Goal: Information Seeking & Learning: Learn about a topic

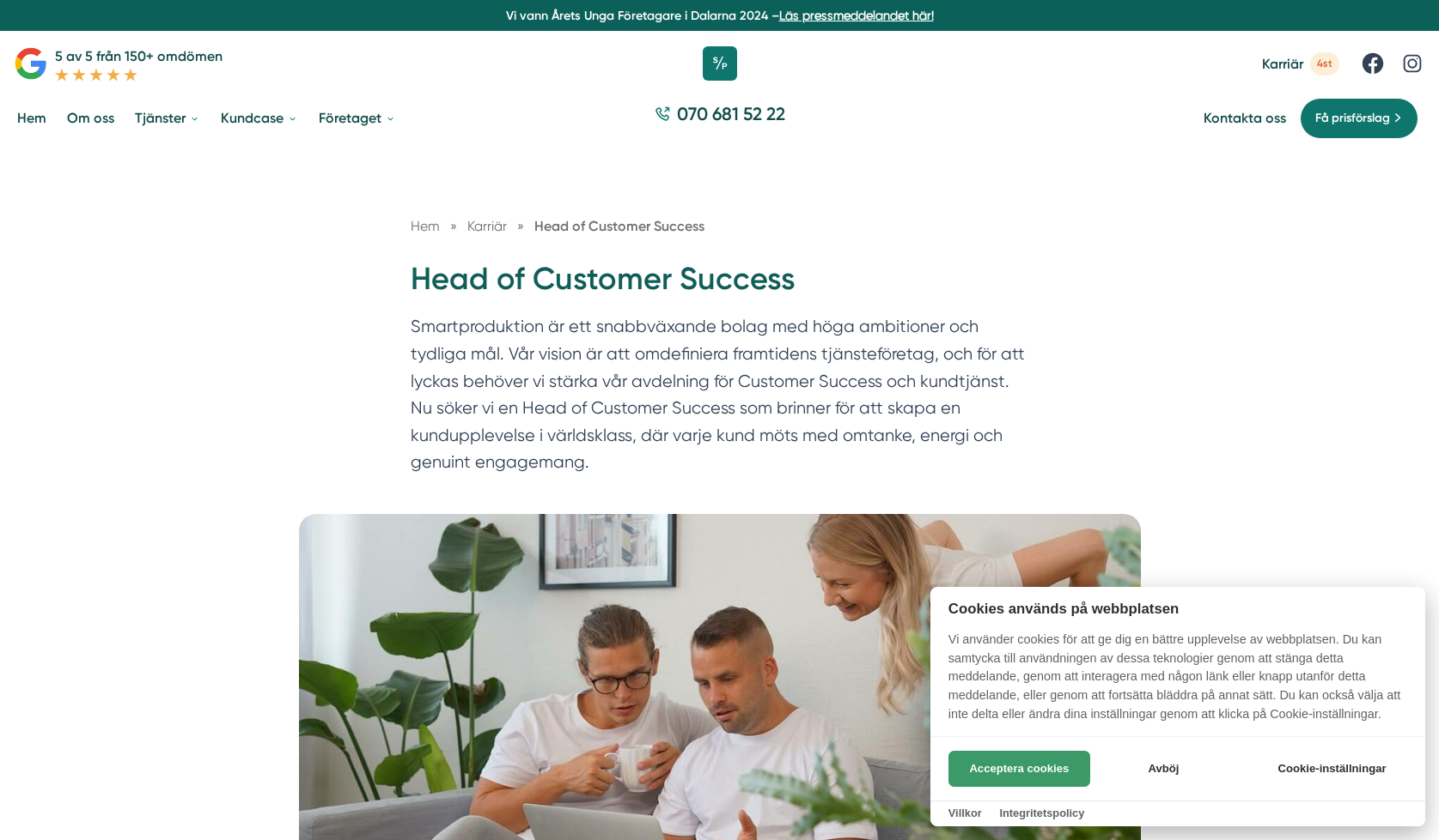
click at [988, 764] on button "Acceptera cookies" at bounding box center [1019, 769] width 142 height 36
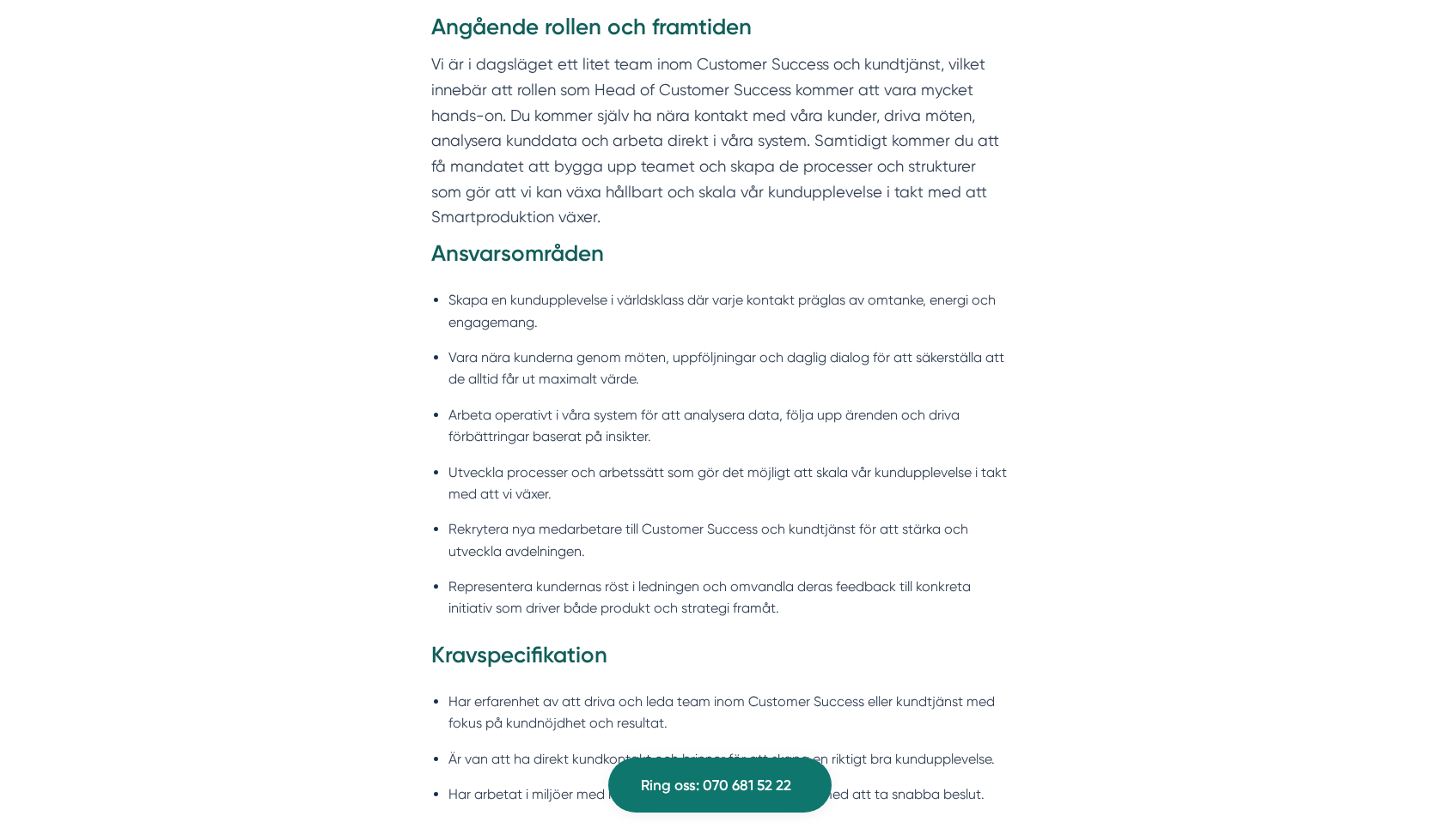
scroll to position [1292, 0]
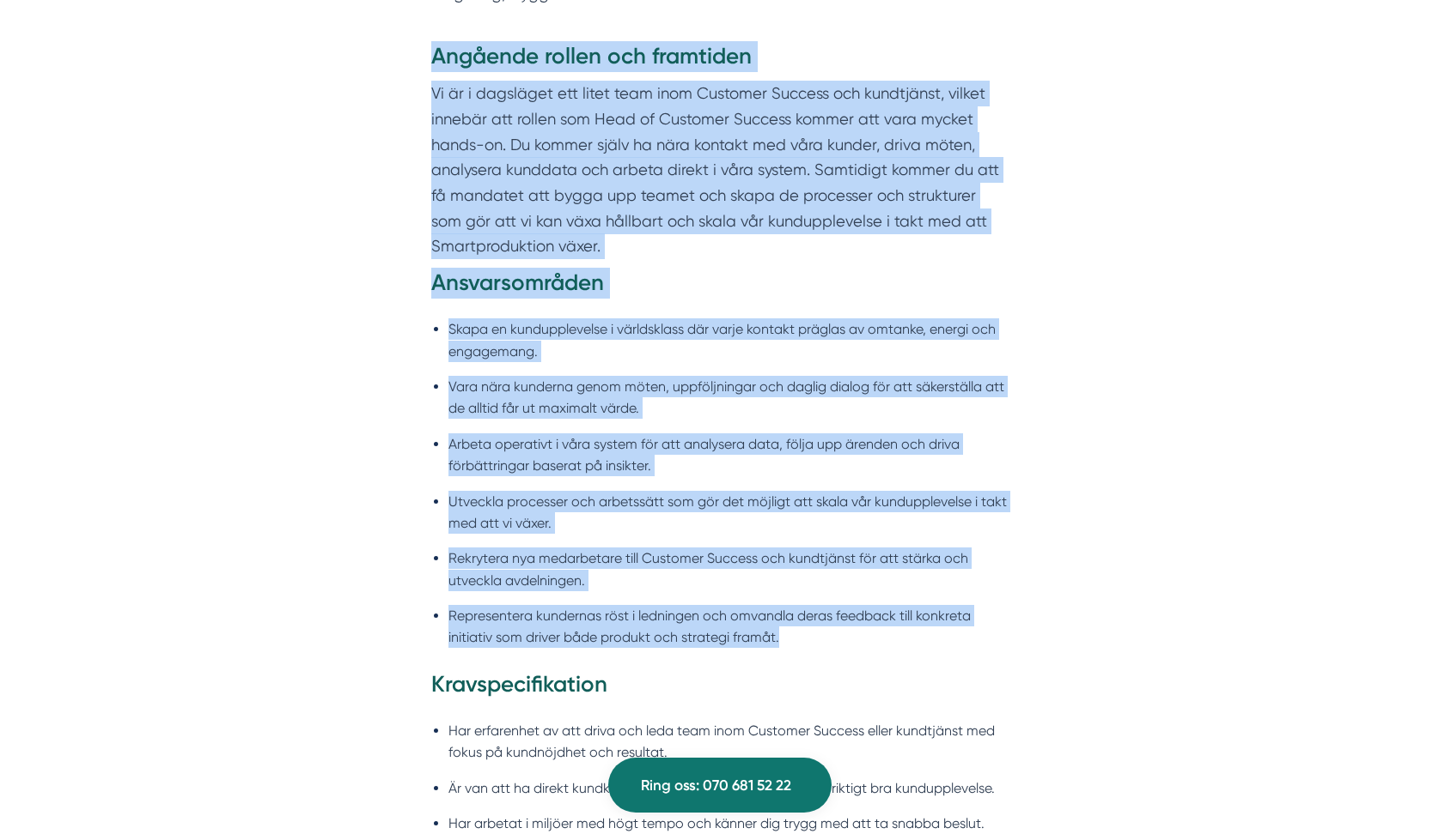
drag, startPoint x: 804, startPoint y: 644, endPoint x: 425, endPoint y: 63, distance: 693.7
click at [425, 63] on div "Angående rollen och framtiden Vi är i dagsläget ett litet team inom Customer Su…" at bounding box center [720, 461] width 660 height 840
copy div "Angående rollen och framtiden Vi är i dagsläget ett litet team inom Customer Su…"
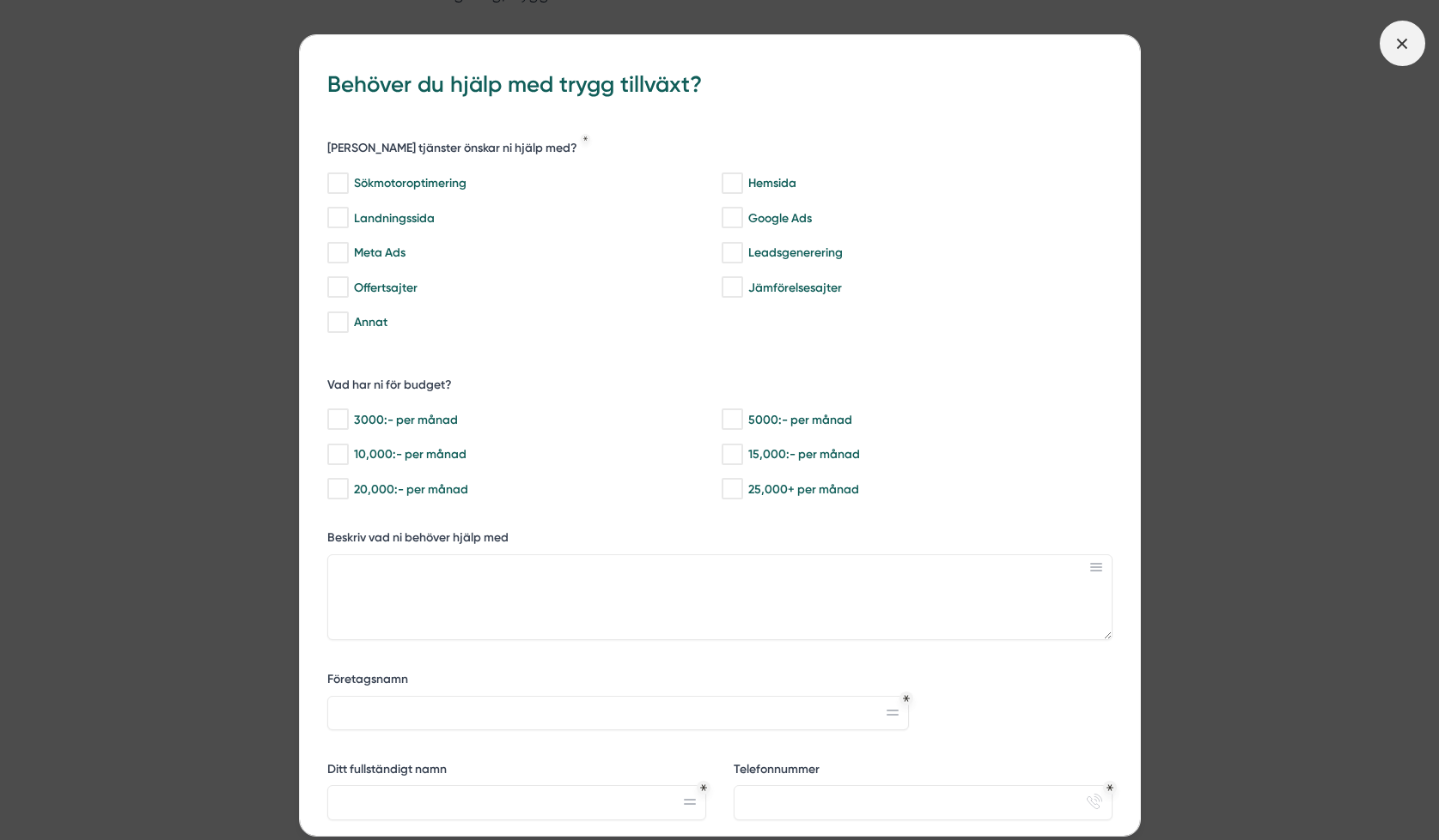
click at [1400, 48] on icon at bounding box center [1402, 44] width 19 height 19
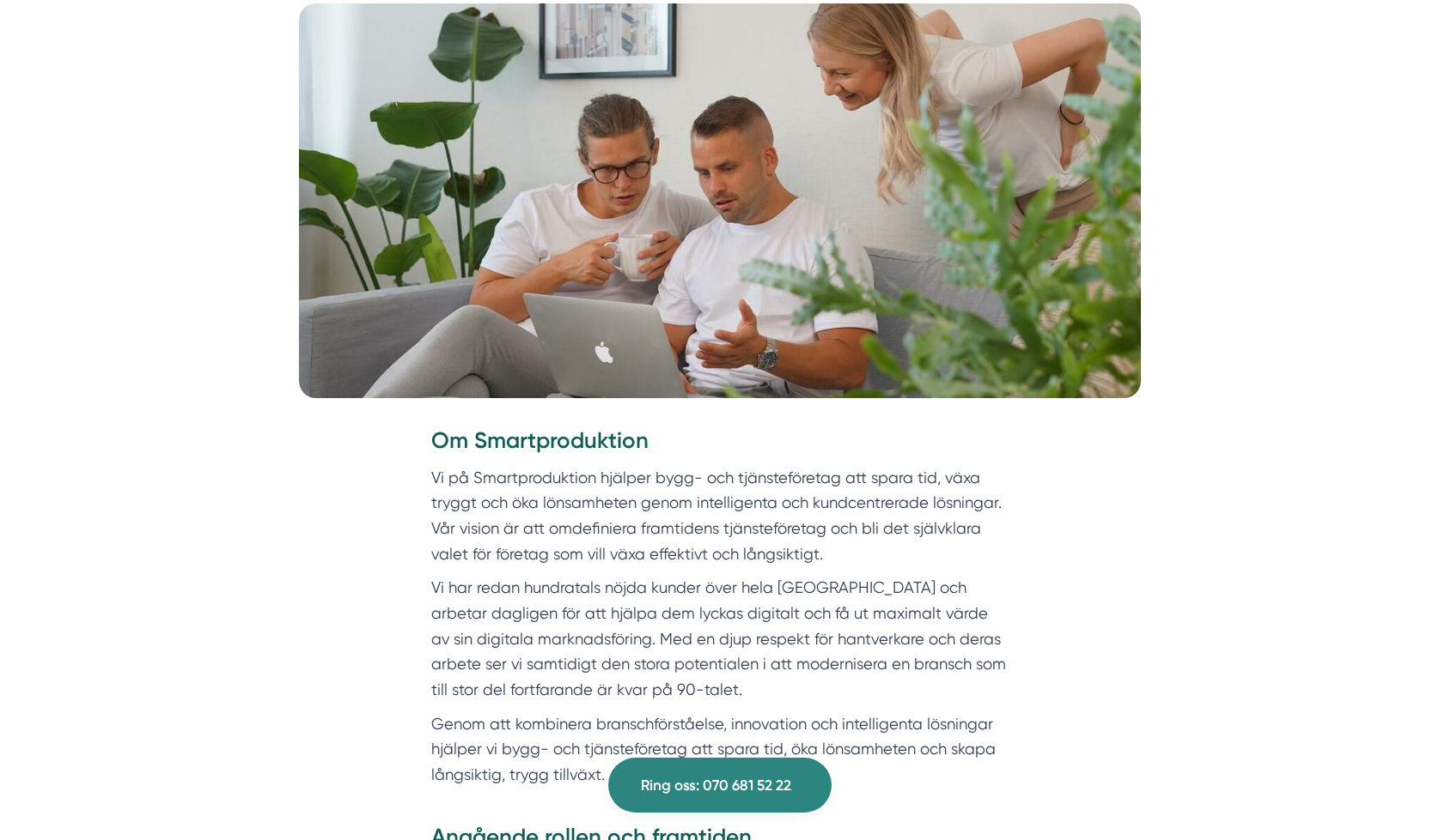
scroll to position [0, 0]
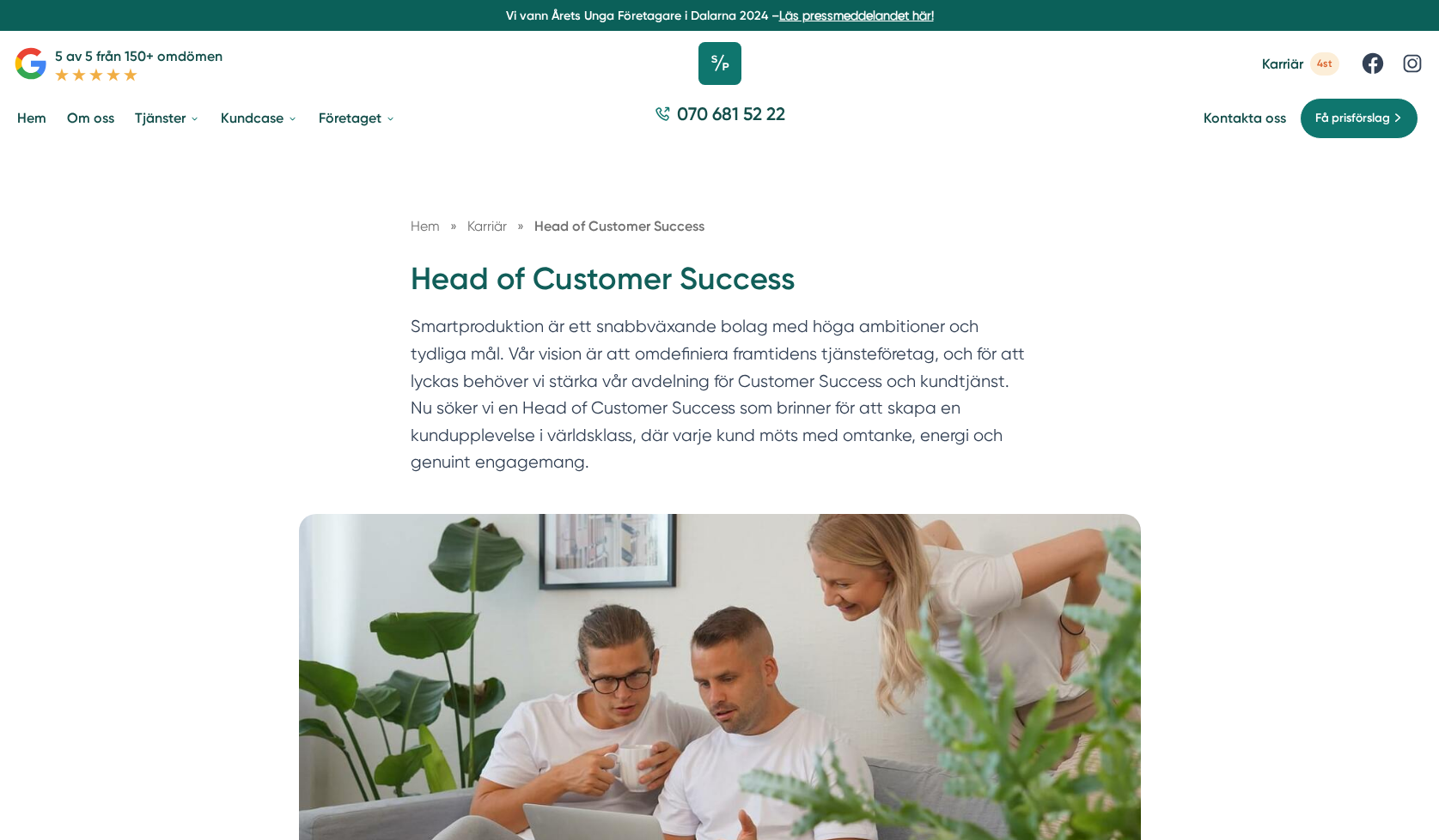
click at [727, 68] on icon at bounding box center [719, 63] width 43 height 43
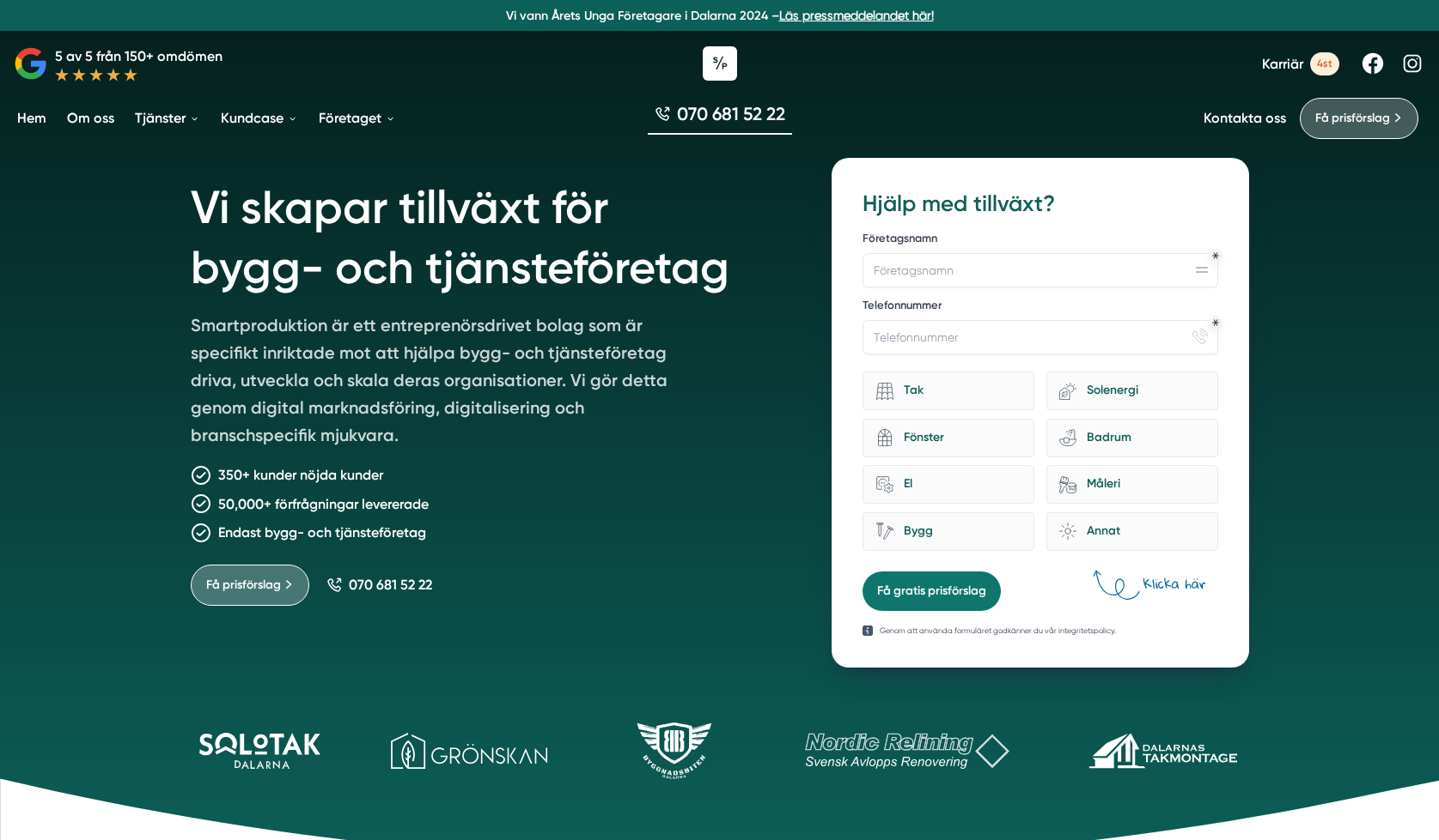
scroll to position [15, 0]
